Goal: Find specific page/section

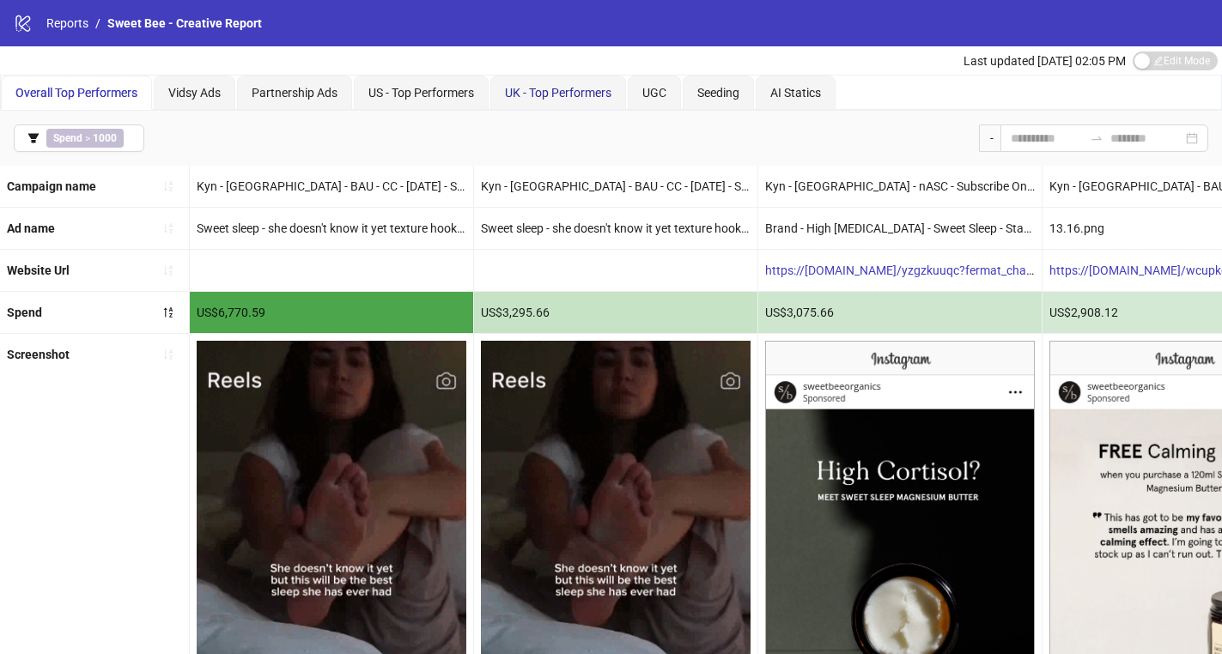
click at [560, 91] on span "UK - Top Performers" at bounding box center [558, 93] width 106 height 14
